Goal: Communication & Community: Answer question/provide support

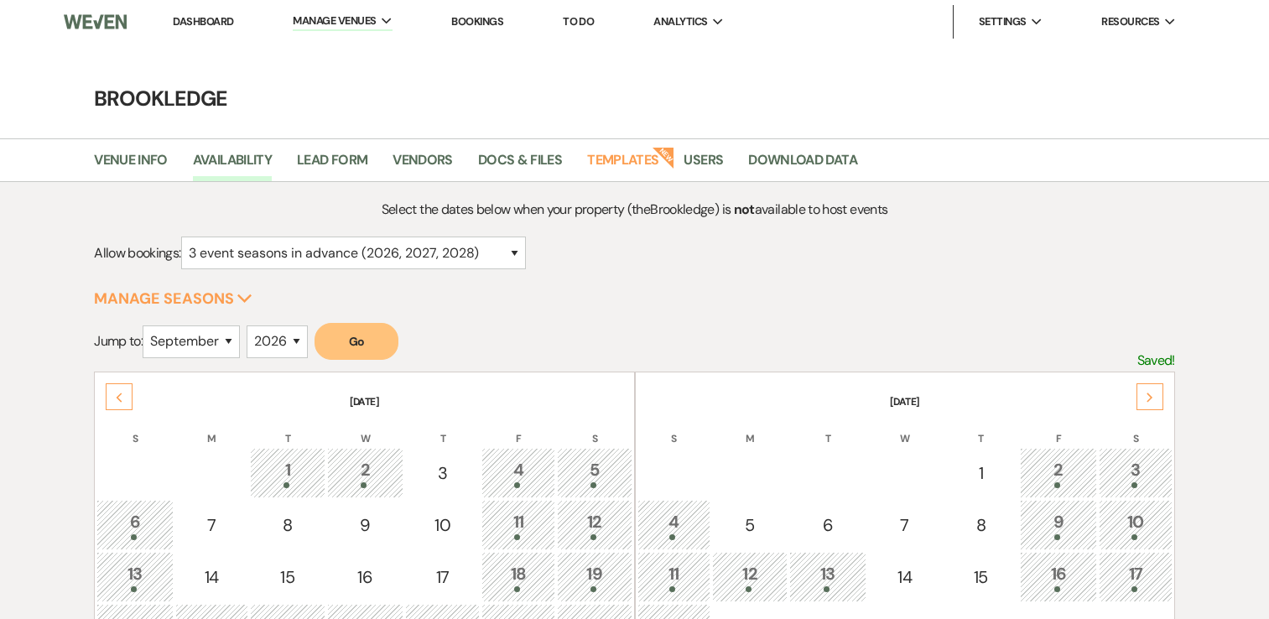
select select "3"
select select "9"
select select "2026"
click at [221, 21] on link "Dashboard" at bounding box center [203, 21] width 60 height 14
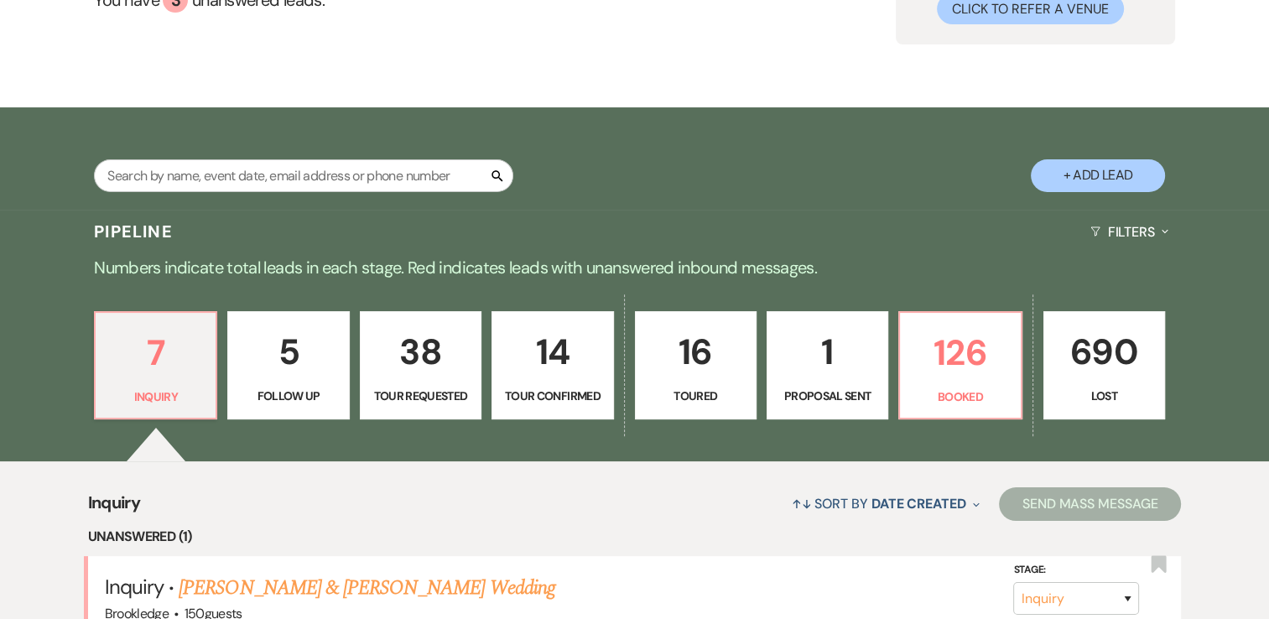
scroll to position [252, 0]
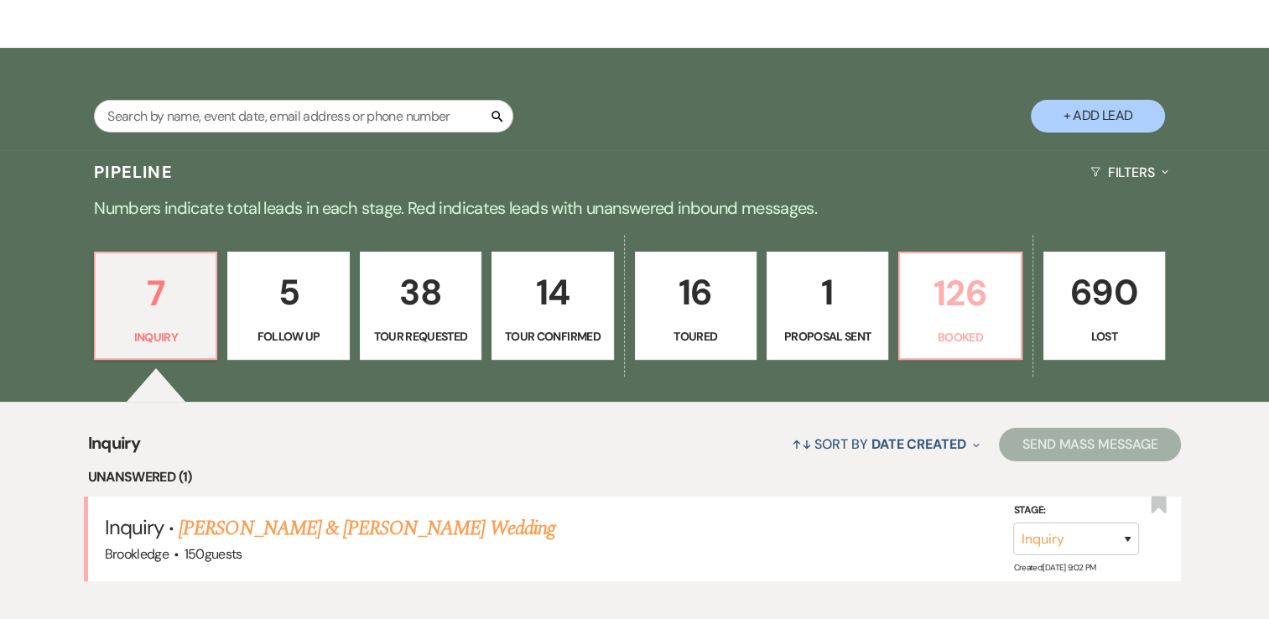
click at [936, 305] on p "126" at bounding box center [960, 293] width 100 height 56
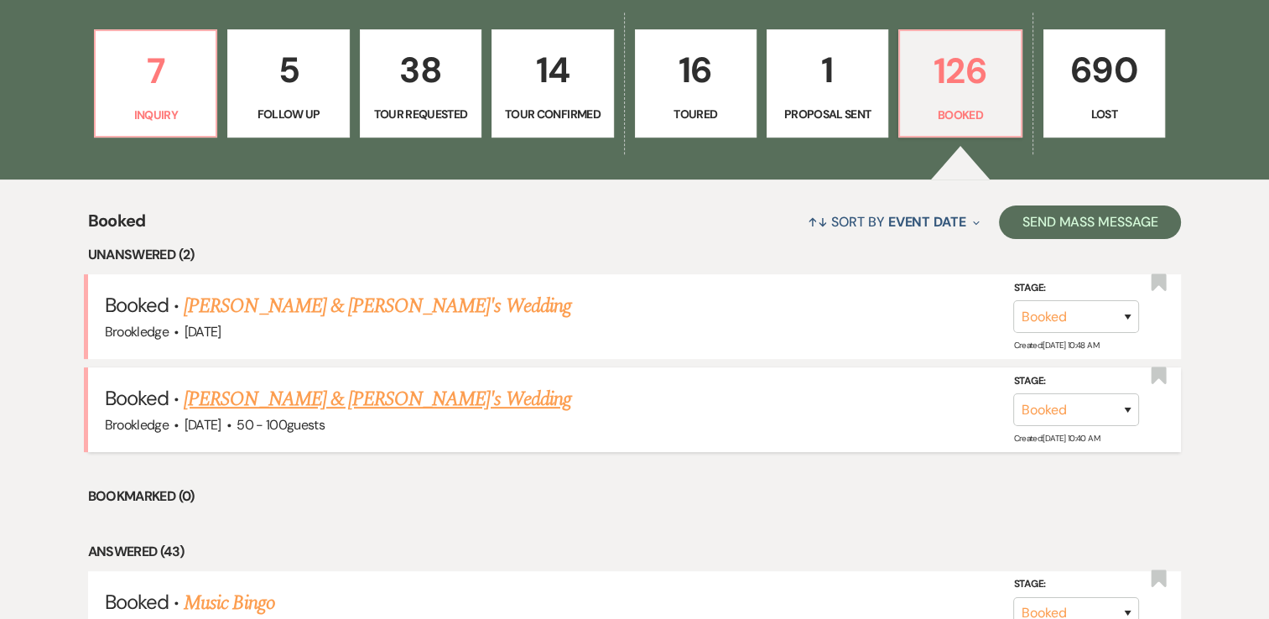
scroll to position [503, 0]
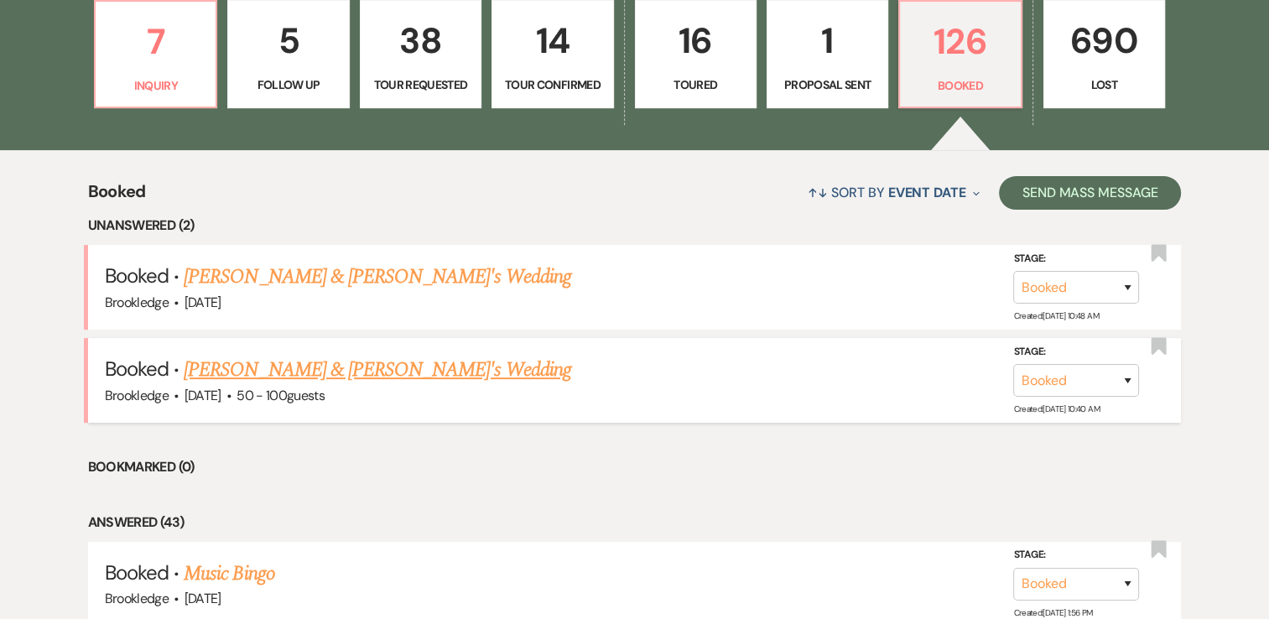
click at [315, 368] on link "[PERSON_NAME] & [PERSON_NAME]'s Wedding" at bounding box center [377, 370] width 387 height 30
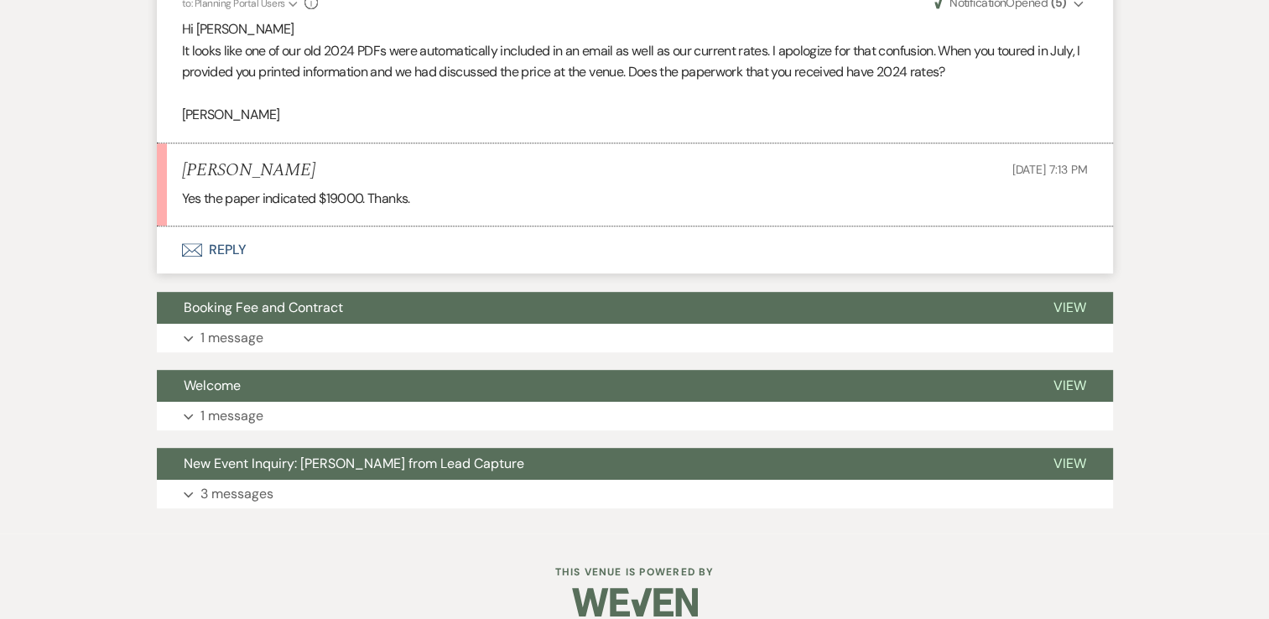
scroll to position [755, 0]
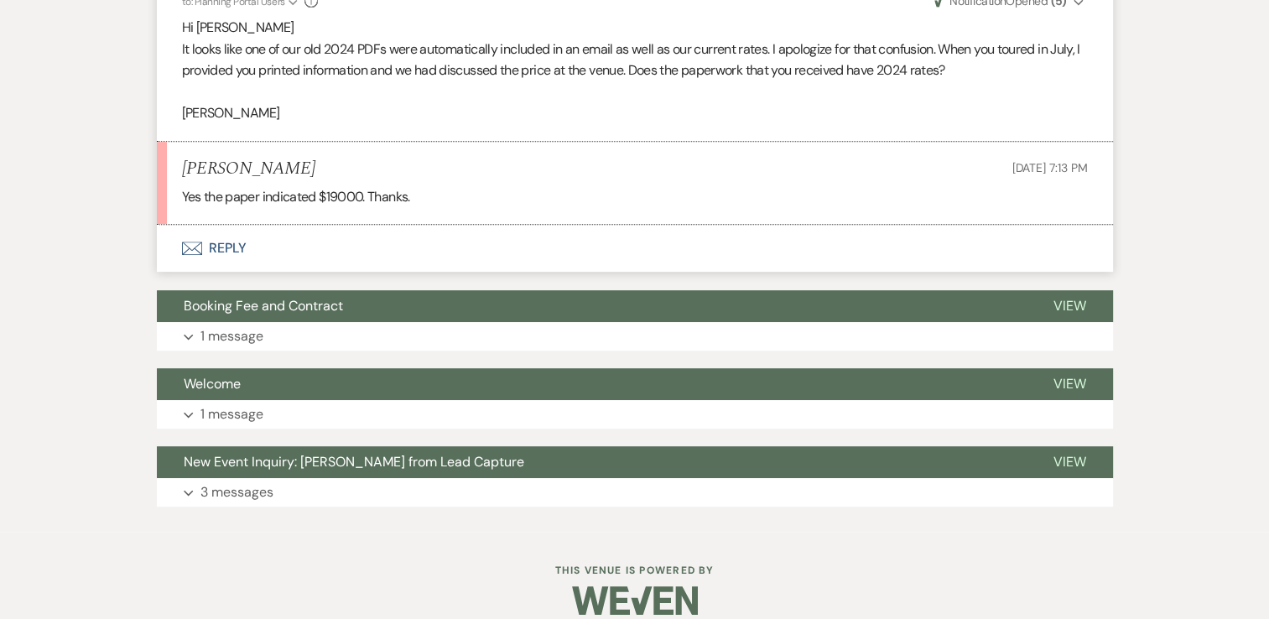
click at [229, 252] on button "Envelope Reply" at bounding box center [635, 248] width 956 height 47
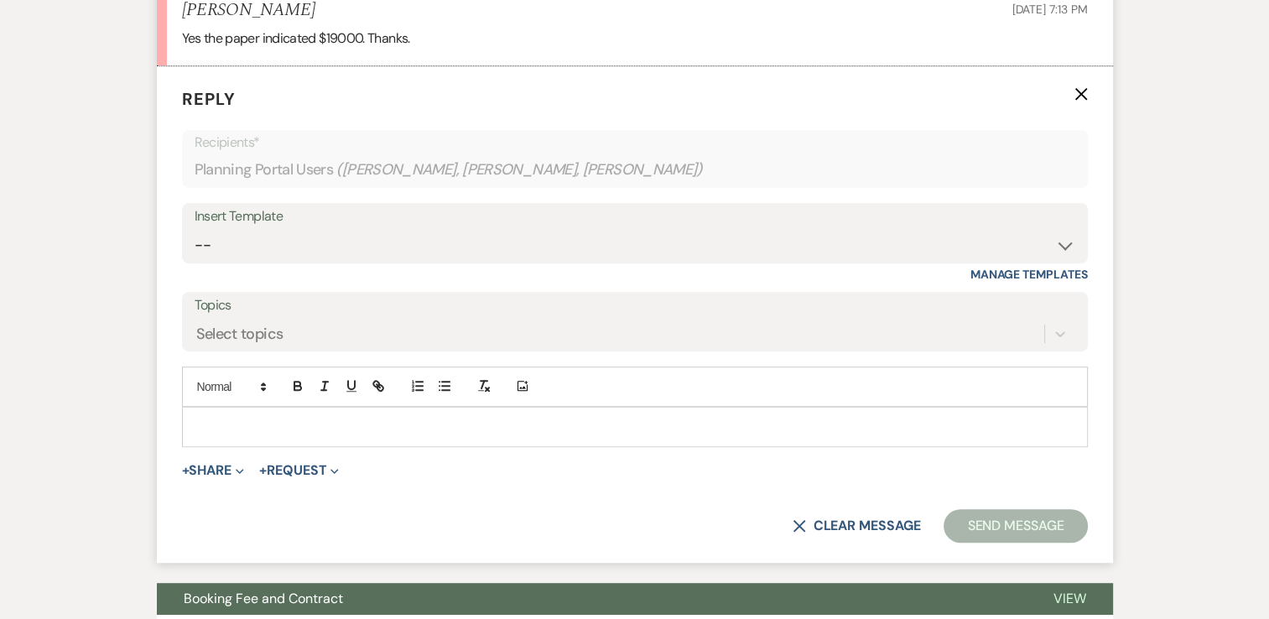
scroll to position [916, 0]
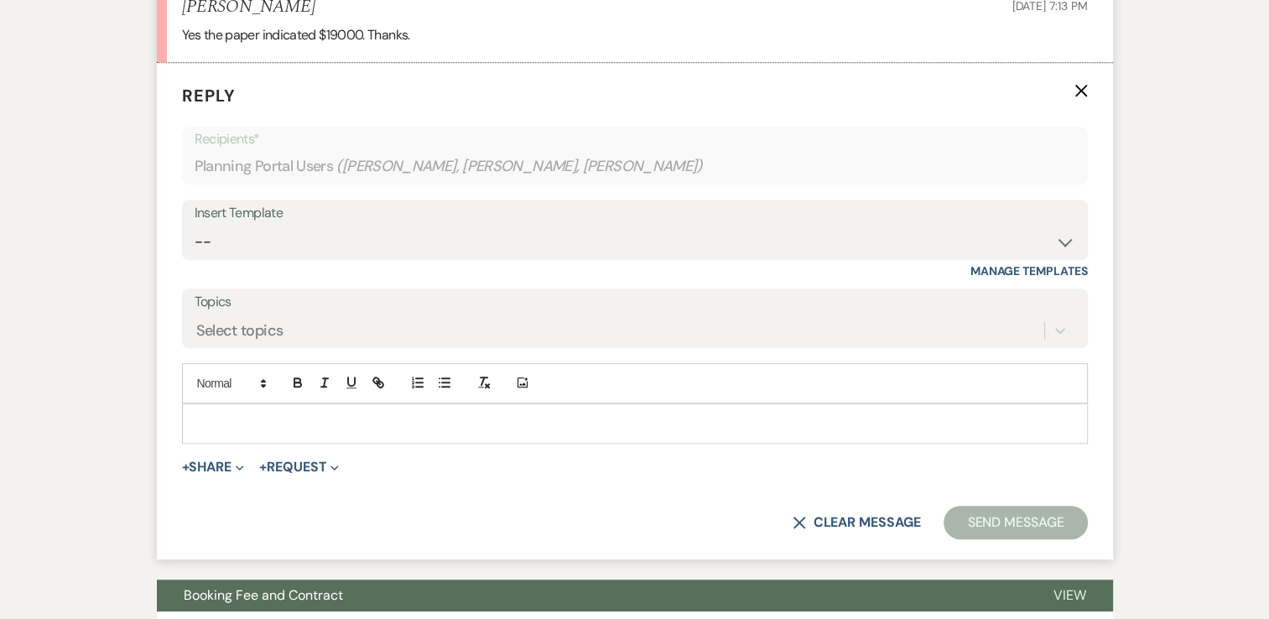
click at [298, 425] on p at bounding box center [634, 423] width 879 height 18
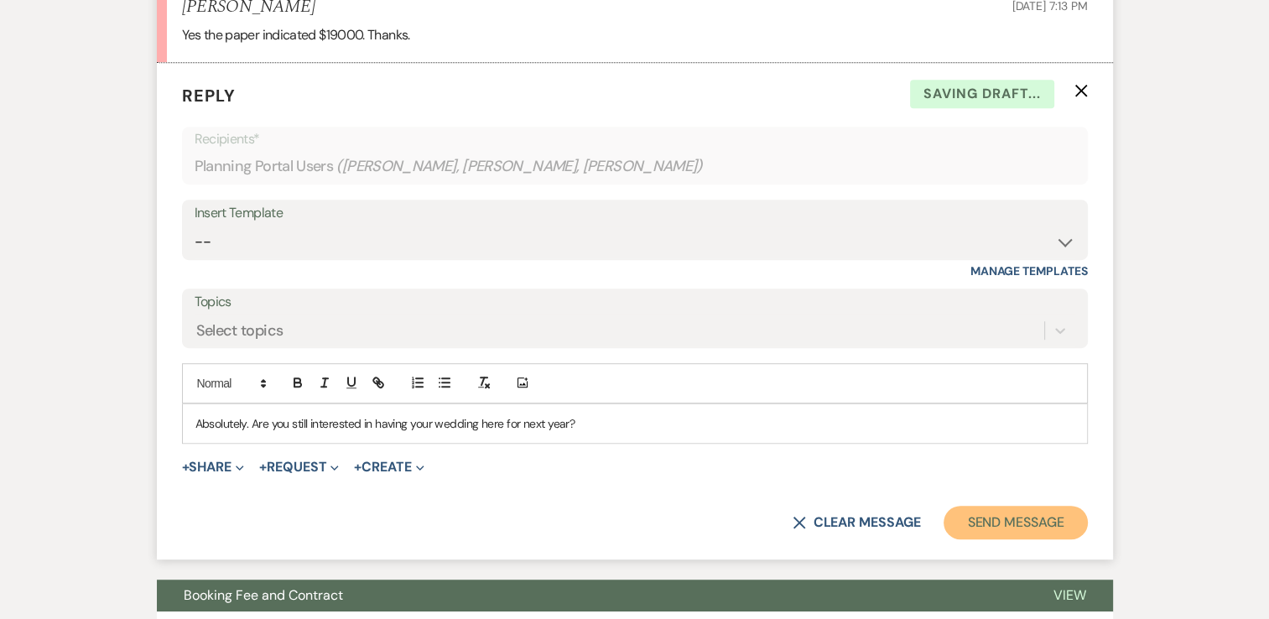
click at [1040, 525] on button "Send Message" at bounding box center [1014, 523] width 143 height 34
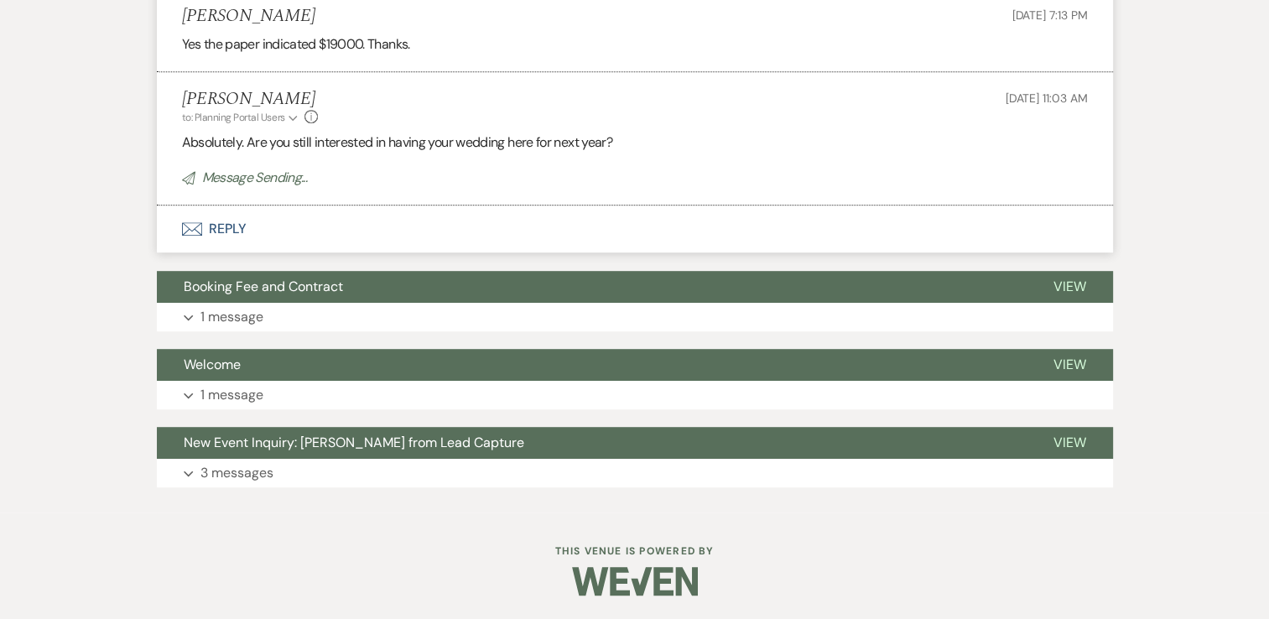
scroll to position [0, 0]
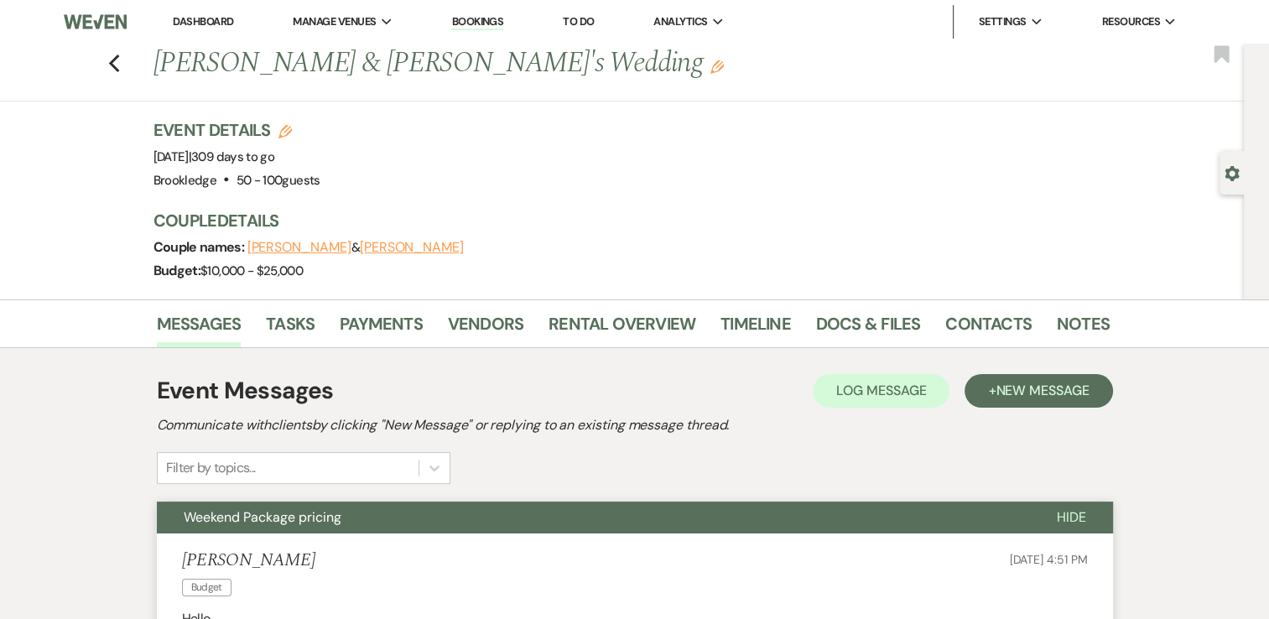
click at [221, 21] on link "Dashboard" at bounding box center [203, 21] width 60 height 14
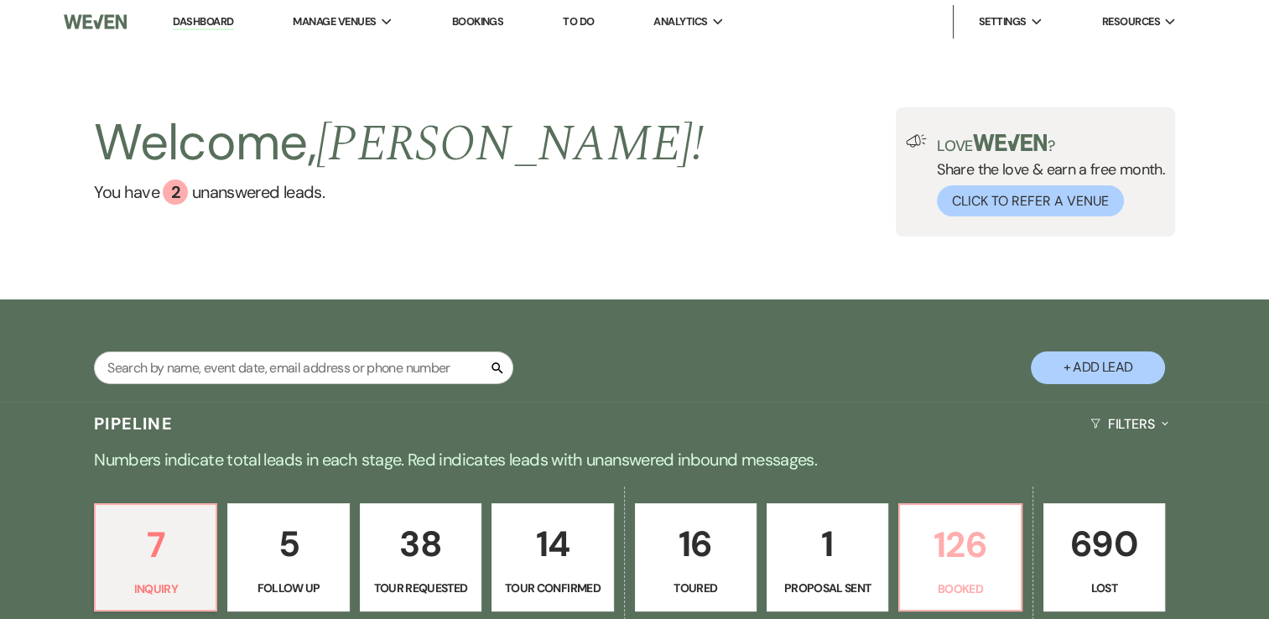
click at [963, 538] on p "126" at bounding box center [960, 544] width 100 height 56
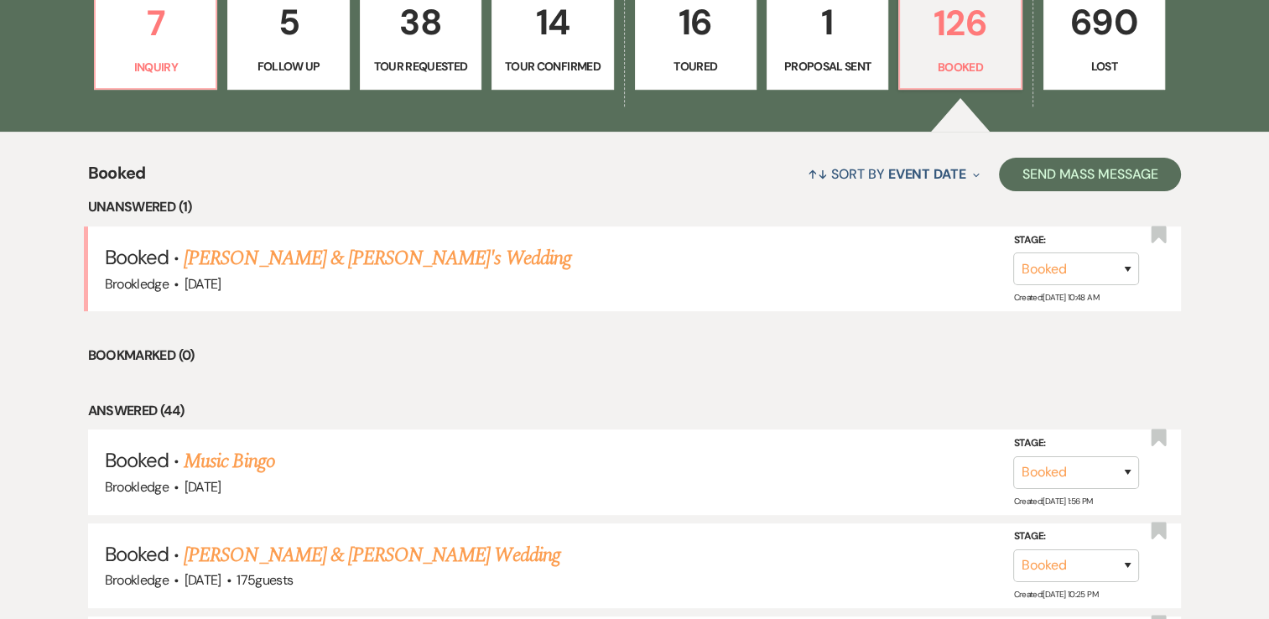
scroll to position [503, 0]
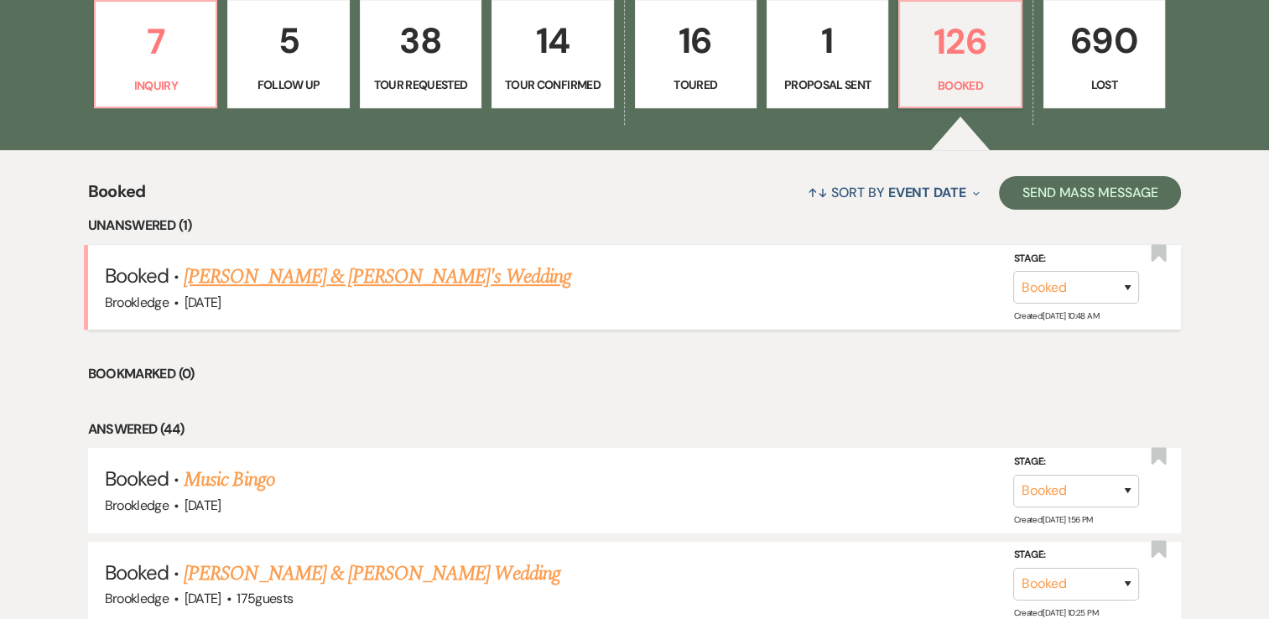
click at [357, 273] on link "[PERSON_NAME] & [PERSON_NAME]'s Wedding" at bounding box center [377, 277] width 387 height 30
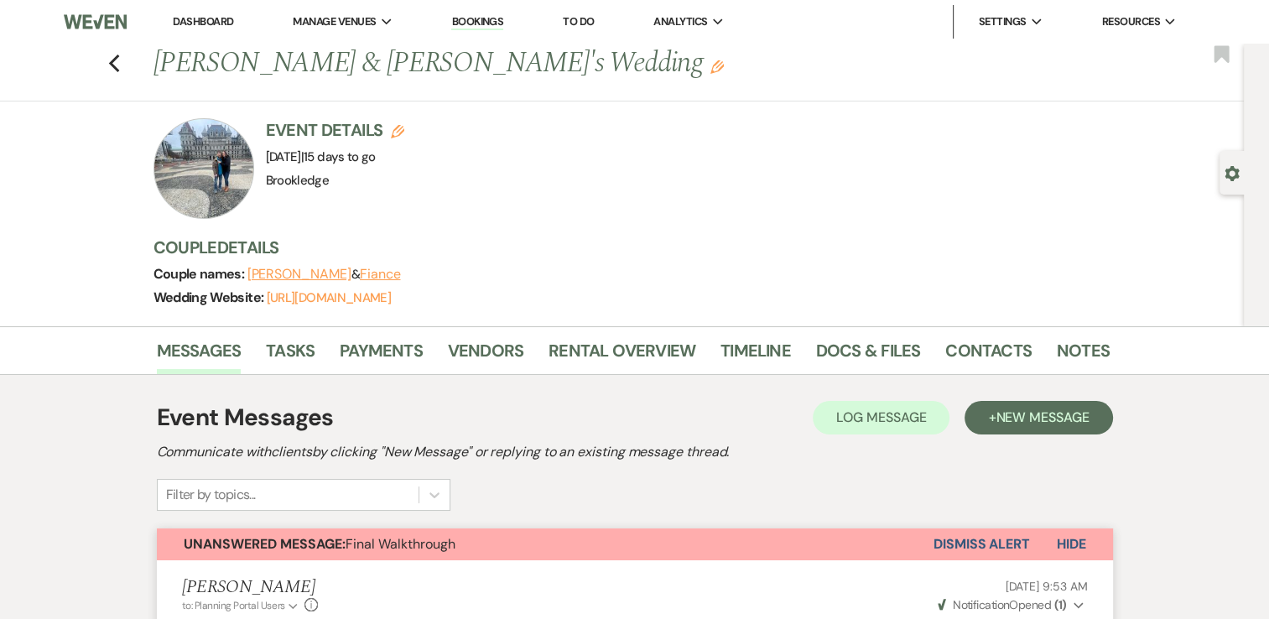
click at [205, 25] on link "Dashboard" at bounding box center [203, 21] width 60 height 14
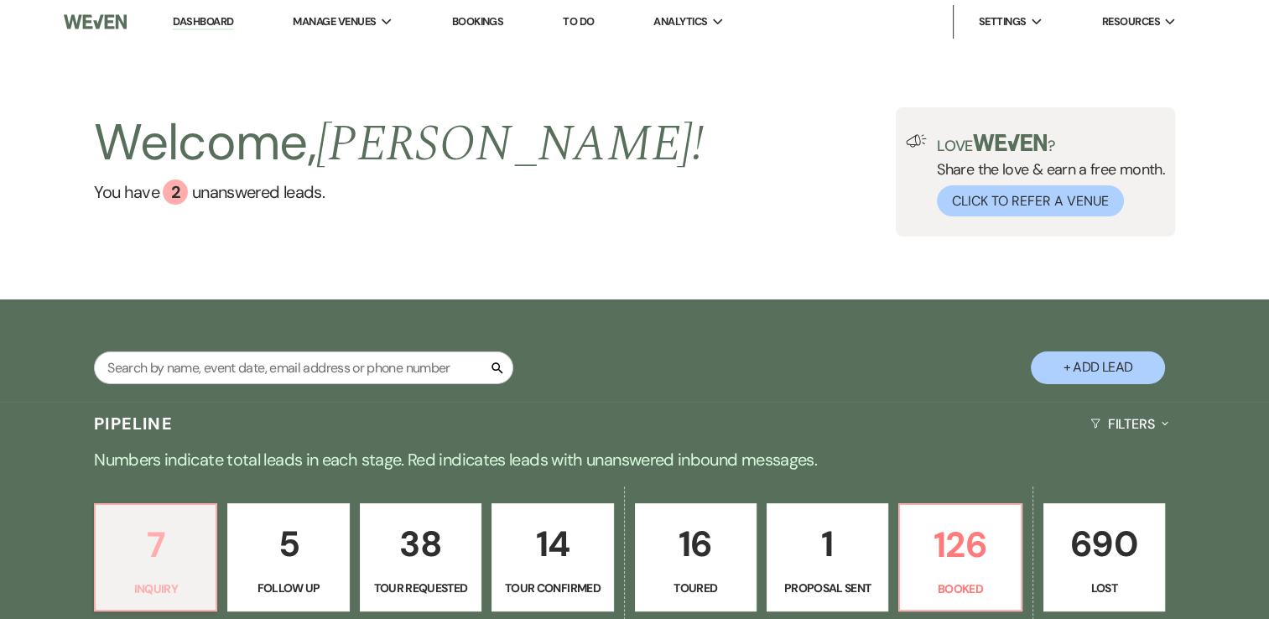
click at [151, 562] on p "7" at bounding box center [156, 544] width 100 height 56
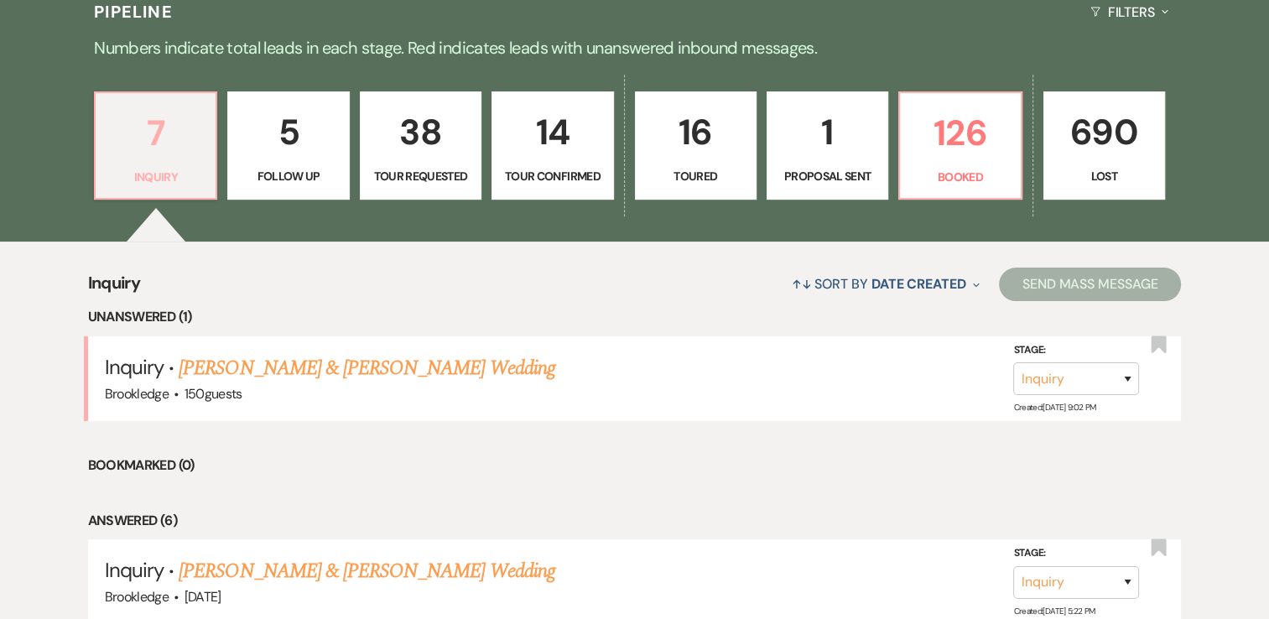
scroll to position [419, 0]
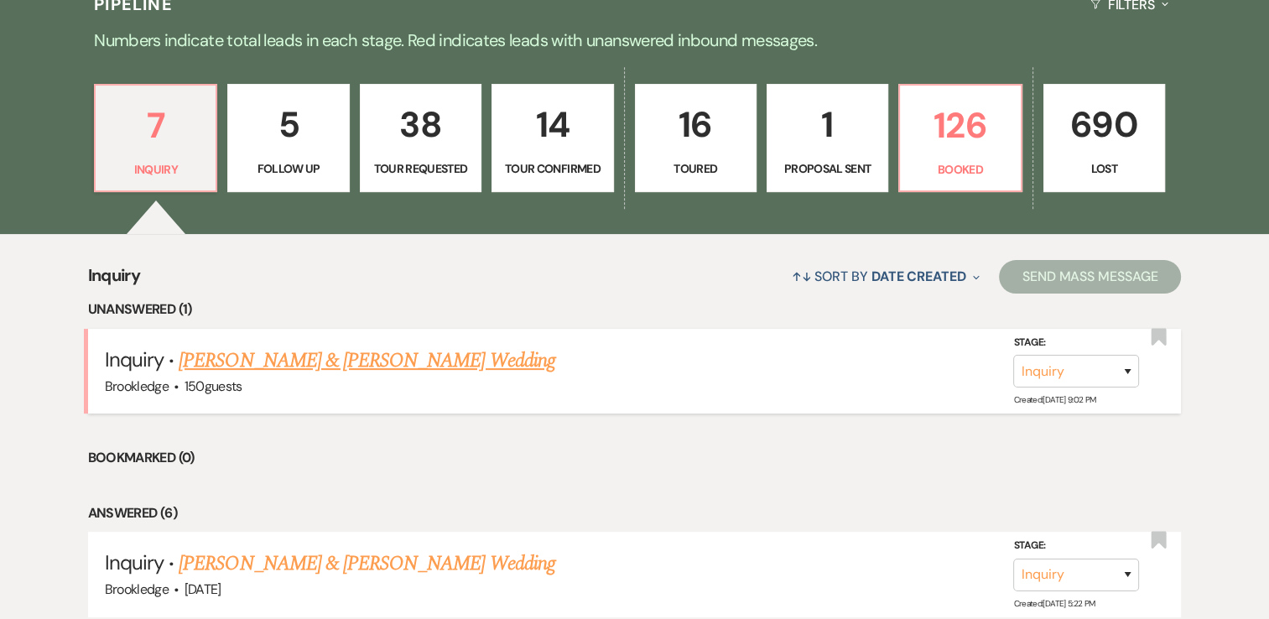
click at [396, 357] on link "[PERSON_NAME] & [PERSON_NAME] Wedding" at bounding box center [367, 360] width 376 height 30
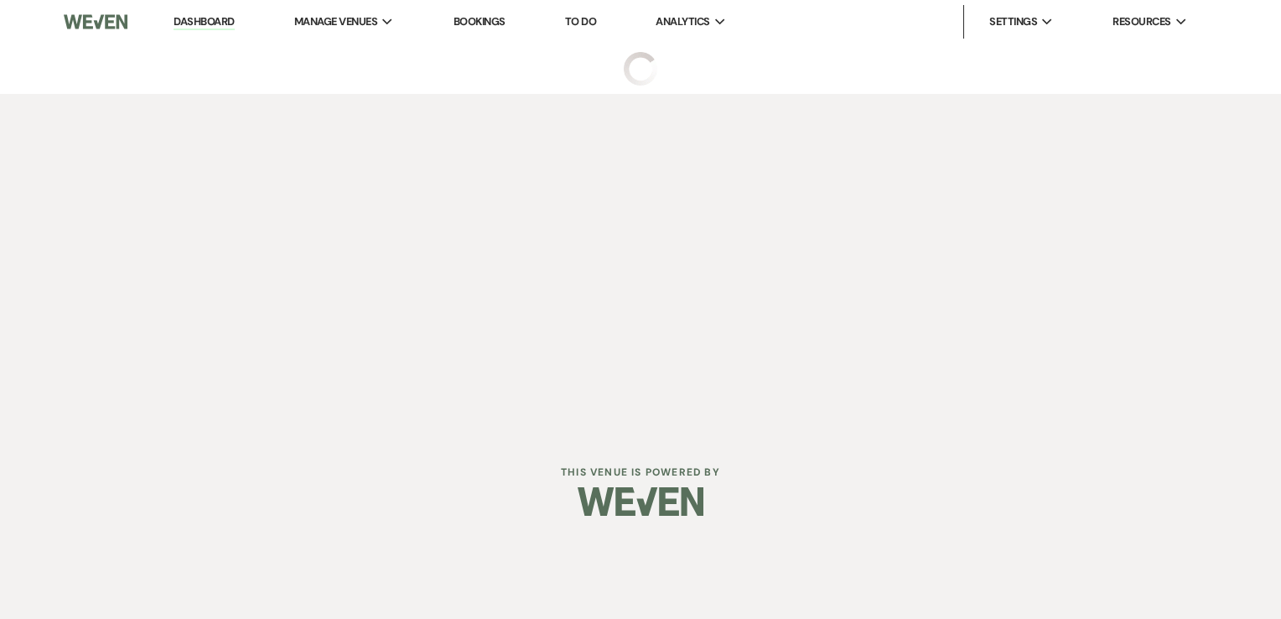
select select "5"
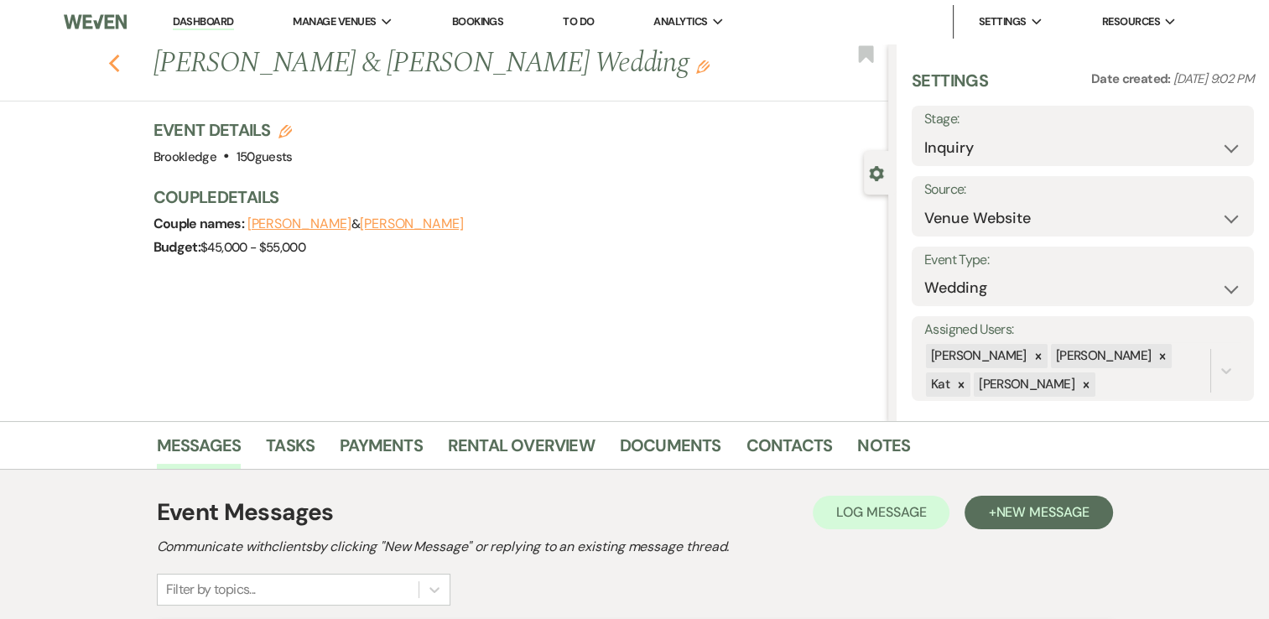
click at [121, 64] on icon "Previous" at bounding box center [114, 64] width 13 height 20
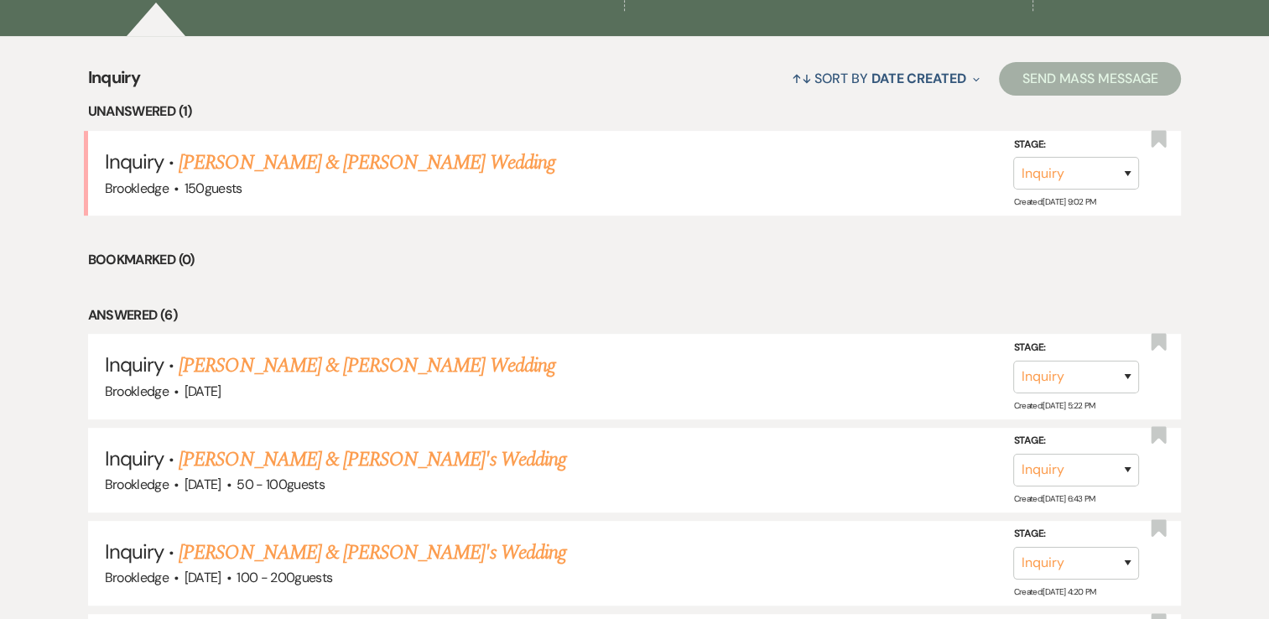
scroll to position [671, 0]
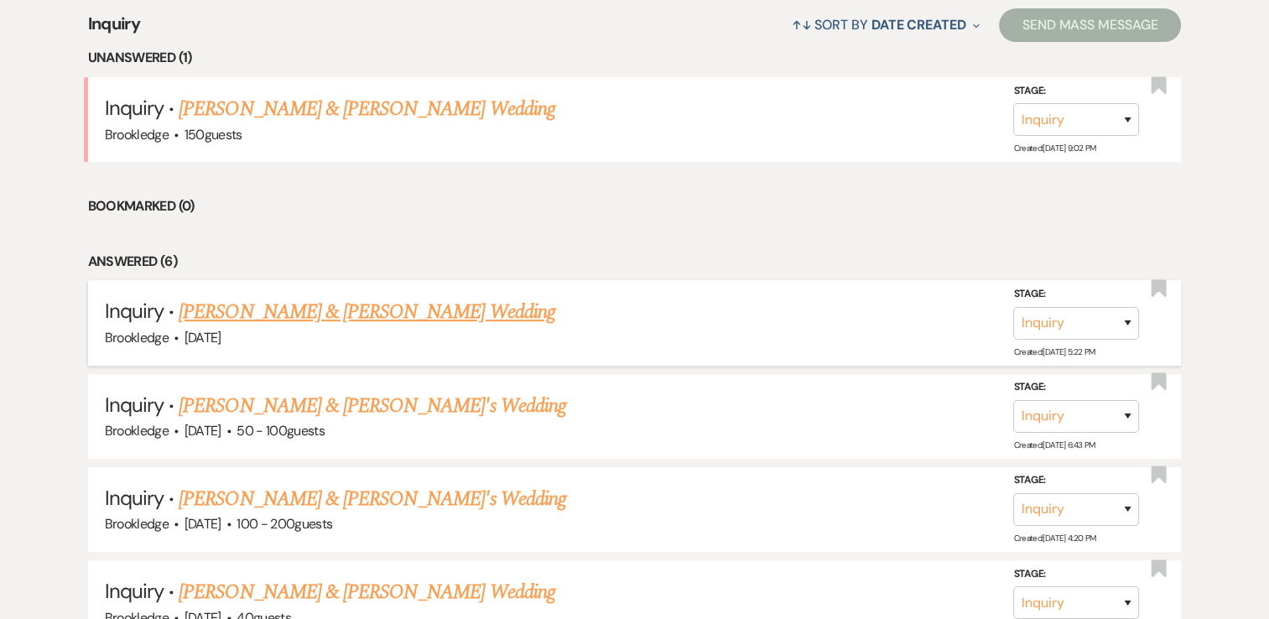
click at [360, 322] on link "[PERSON_NAME] & [PERSON_NAME] Wedding" at bounding box center [367, 312] width 376 height 30
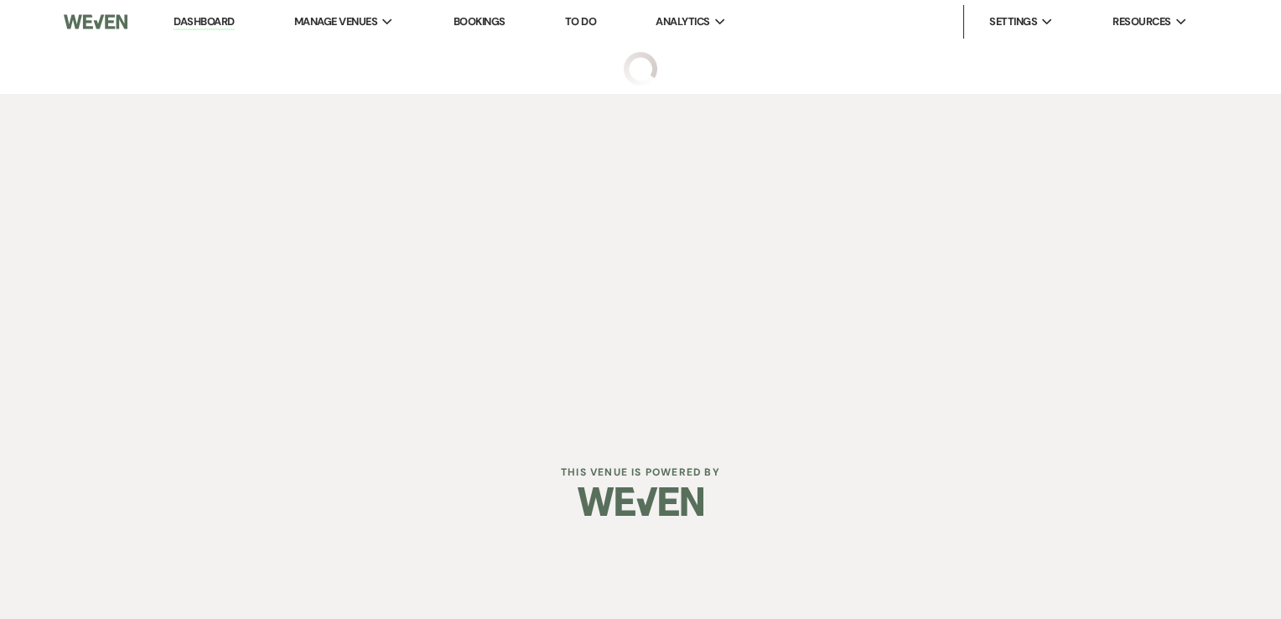
select select "5"
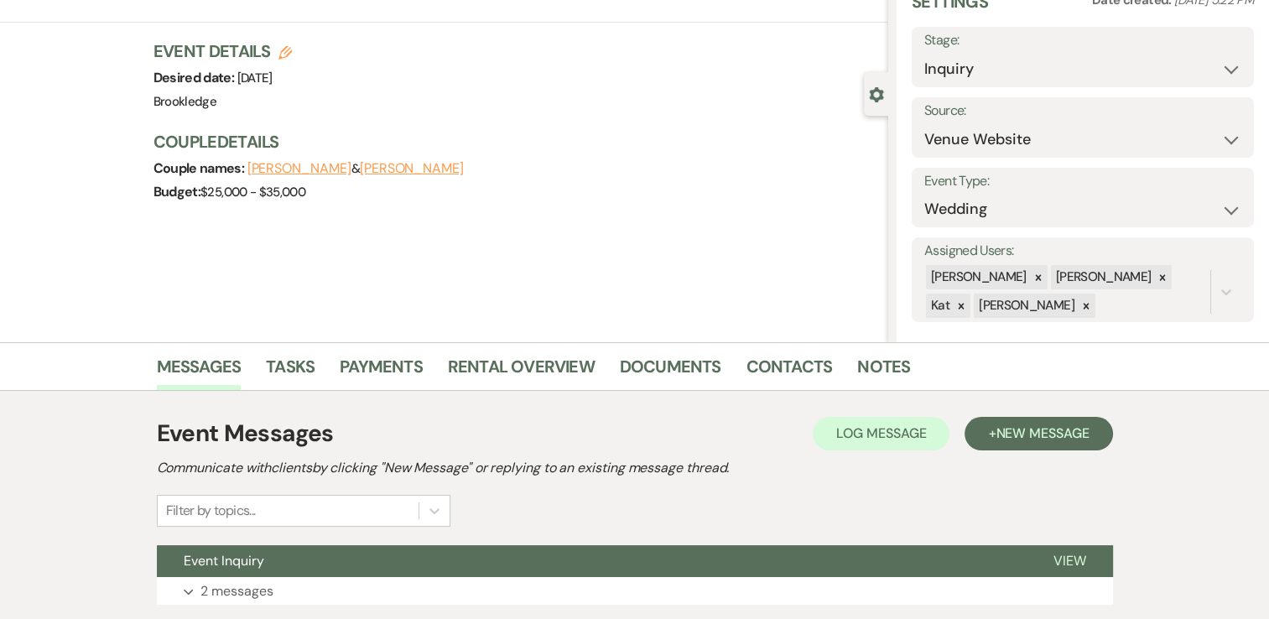
scroll to position [197, 0]
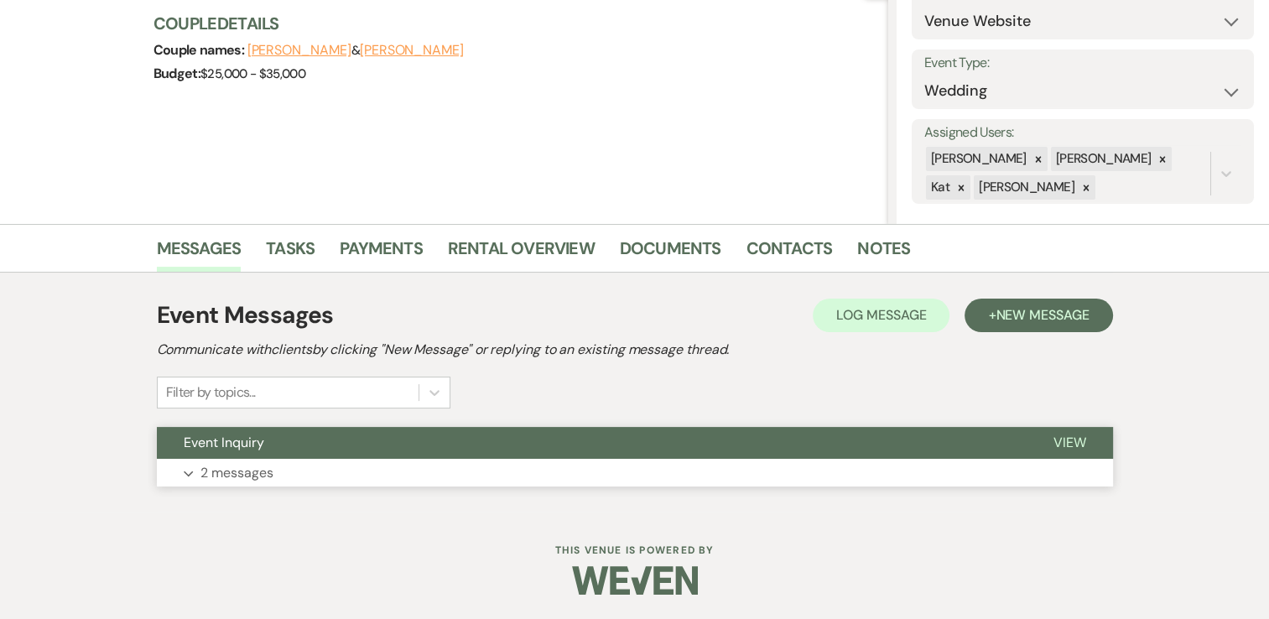
click at [235, 474] on p "2 messages" at bounding box center [236, 473] width 73 height 22
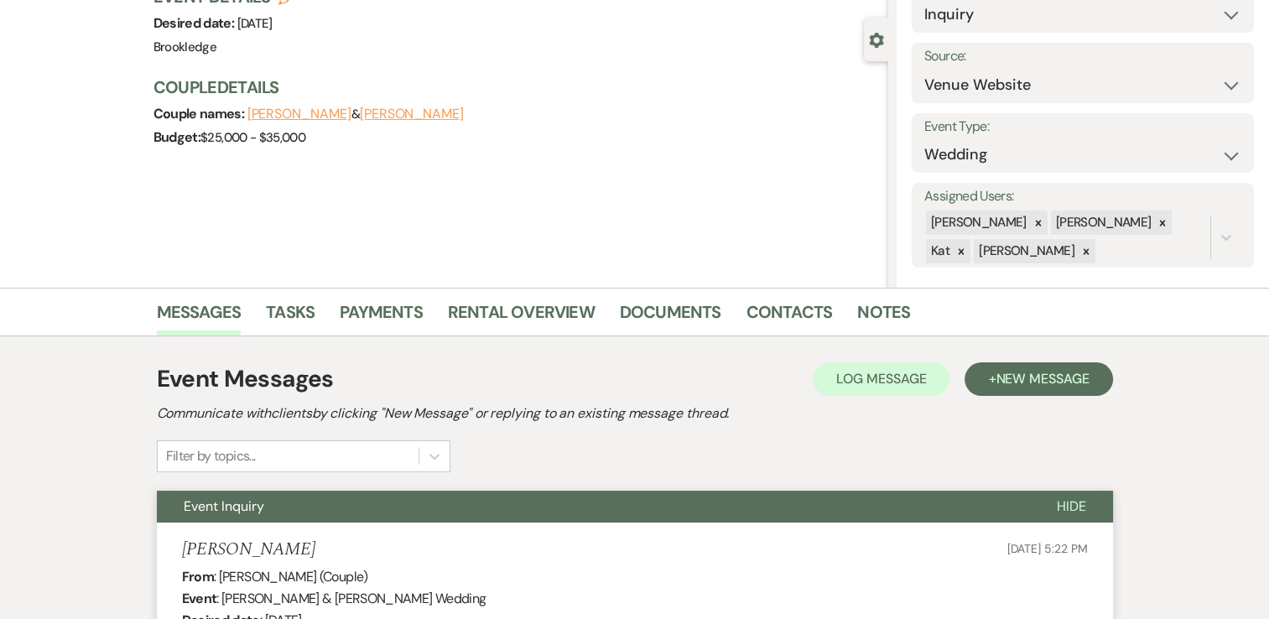
scroll to position [29, 0]
